Goal: Information Seeking & Learning: Learn about a topic

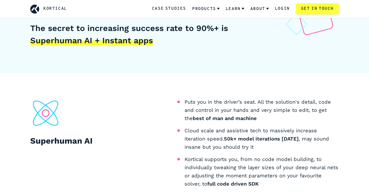
scroll to position [343, 0]
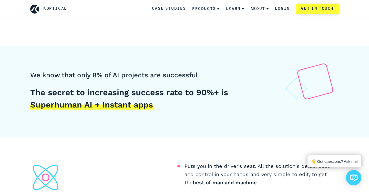
click at [141, 93] on h5 "The secret to increasing success rate to 90%+ is Superhuman AI + Instant apps" at bounding box center [145, 98] width 231 height 25
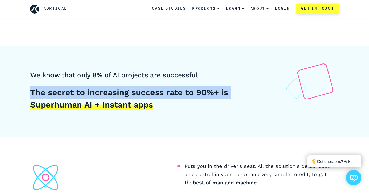
click at [141, 93] on h5 "The secret to increasing success rate to 90%+ is Superhuman AI + Instant apps" at bounding box center [145, 98] width 231 height 25
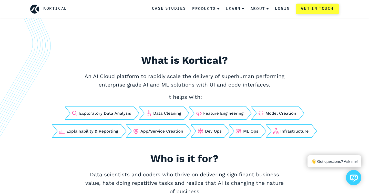
scroll to position [188, 0]
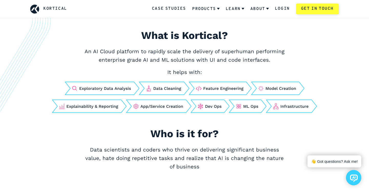
click at [162, 138] on h2 "Who is it for?" at bounding box center [184, 133] width 256 height 15
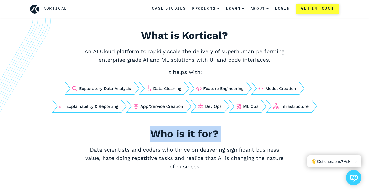
click at [162, 138] on h2 "Who is it for?" at bounding box center [184, 133] width 256 height 15
copy h2 "Who is it for?"
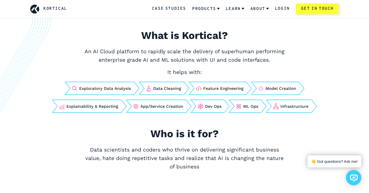
click at [200, 155] on p "Data scientists and coders who thrive on delivering significant business value,…" at bounding box center [184, 159] width 205 height 26
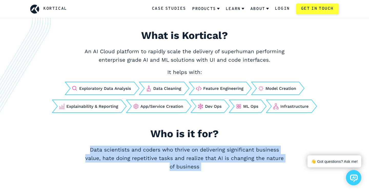
click at [200, 155] on p "Data scientists and coders who thrive on delivering significant business value,…" at bounding box center [184, 159] width 205 height 26
copy main "Data scientists and coders who thrive on delivering significant business value,…"
